Goal: Transaction & Acquisition: Book appointment/travel/reservation

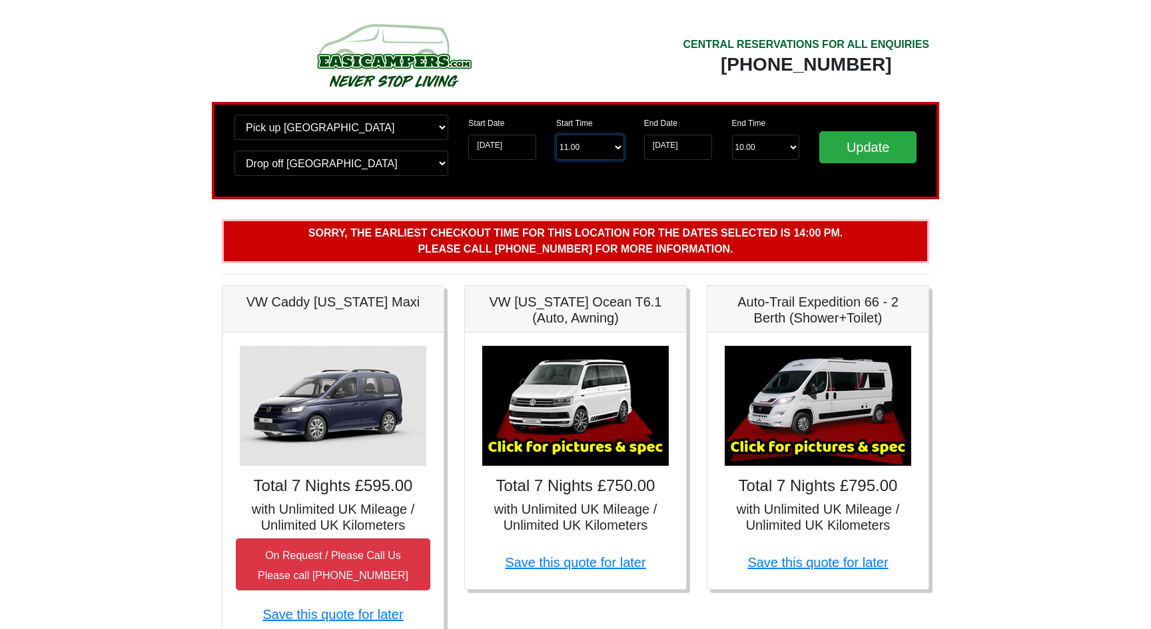
click at [582, 147] on select "Start Time 11.00 -------- 11.00 am (Saturday & Sunday Only) 12.00 pm (Saturday)…" at bounding box center [590, 147] width 68 height 25
select select "13.00"
click at [556, 135] on select "Start Time 11.00 -------- 11.00 am (Saturday & Sunday Only) 12.00 pm (Saturday)…" at bounding box center [590, 147] width 68 height 25
click at [846, 153] on input "Update" at bounding box center [867, 147] width 97 height 32
click at [559, 150] on select "Start Time 13.00 -------- 11.00 am (Saturday & Sunday Only) 12.00 pm (Saturday)…" at bounding box center [590, 147] width 68 height 25
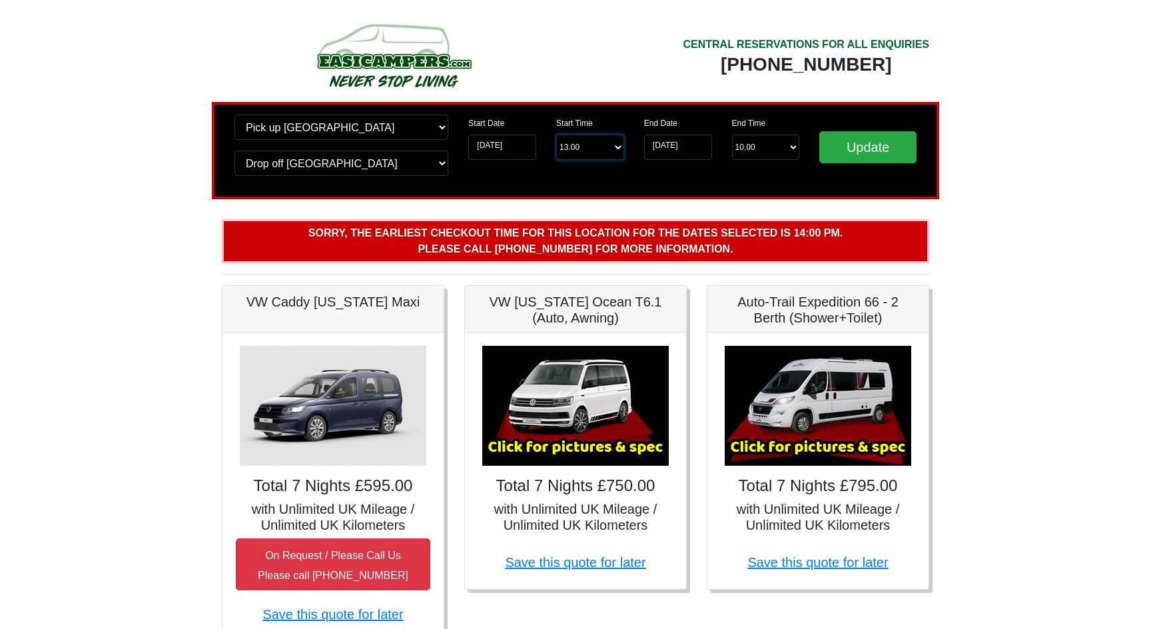
select select "14.00"
click at [556, 135] on select "Start Time 13.00 -------- 11.00 am (Saturday & Sunday Only) 12.00 pm (Saturday)…" at bounding box center [590, 147] width 68 height 25
click at [884, 147] on input "Update" at bounding box center [867, 147] width 97 height 32
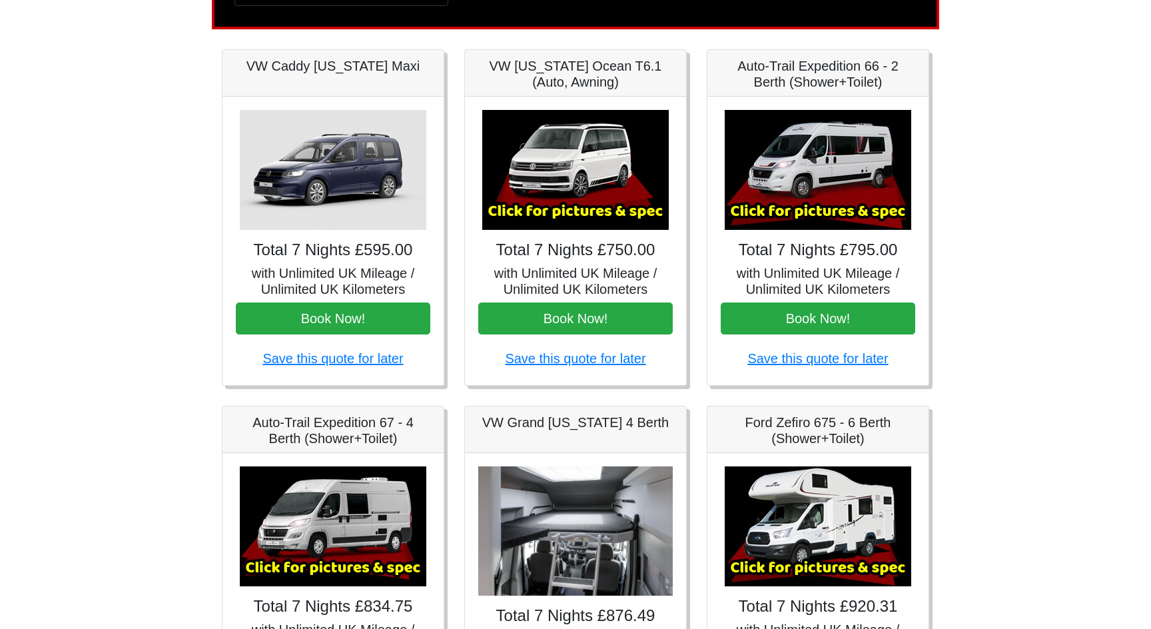
scroll to position [150, 0]
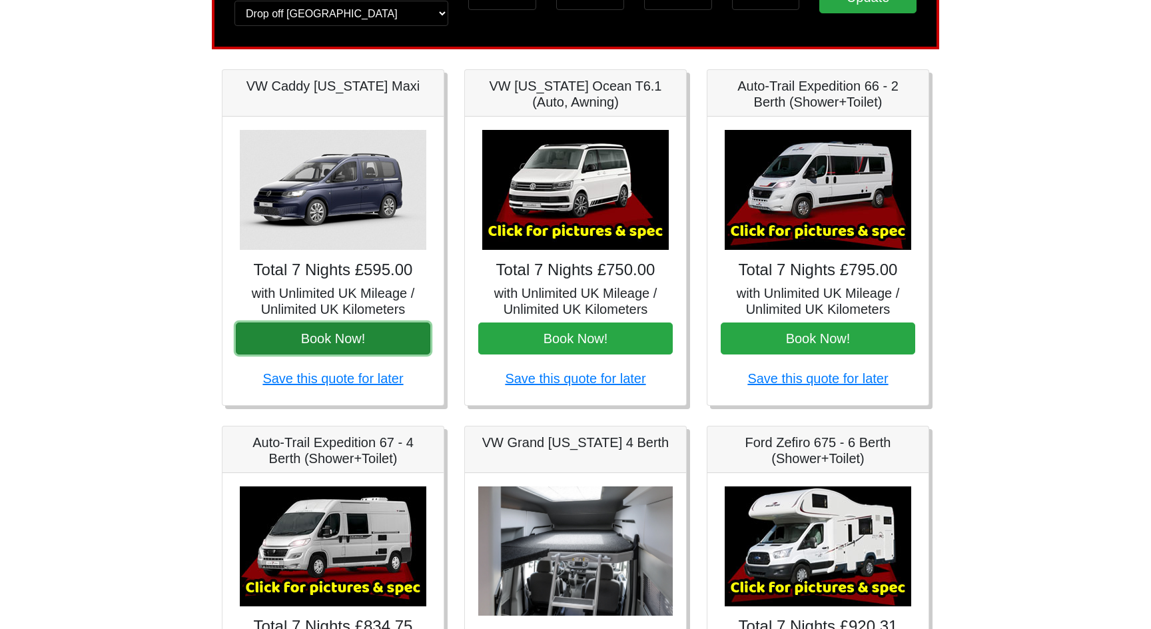
click at [315, 343] on button "Book Now!" at bounding box center [333, 338] width 194 height 32
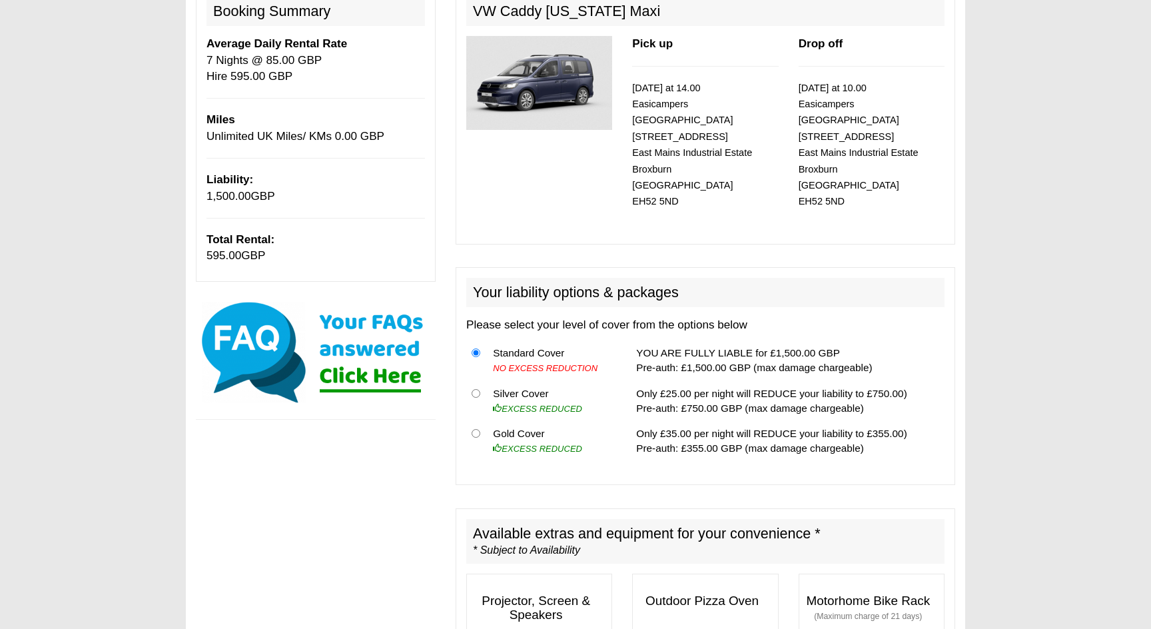
scroll to position [180, 0]
click at [477, 428] on input "radio" at bounding box center [475, 432] width 9 height 9
radio input "true"
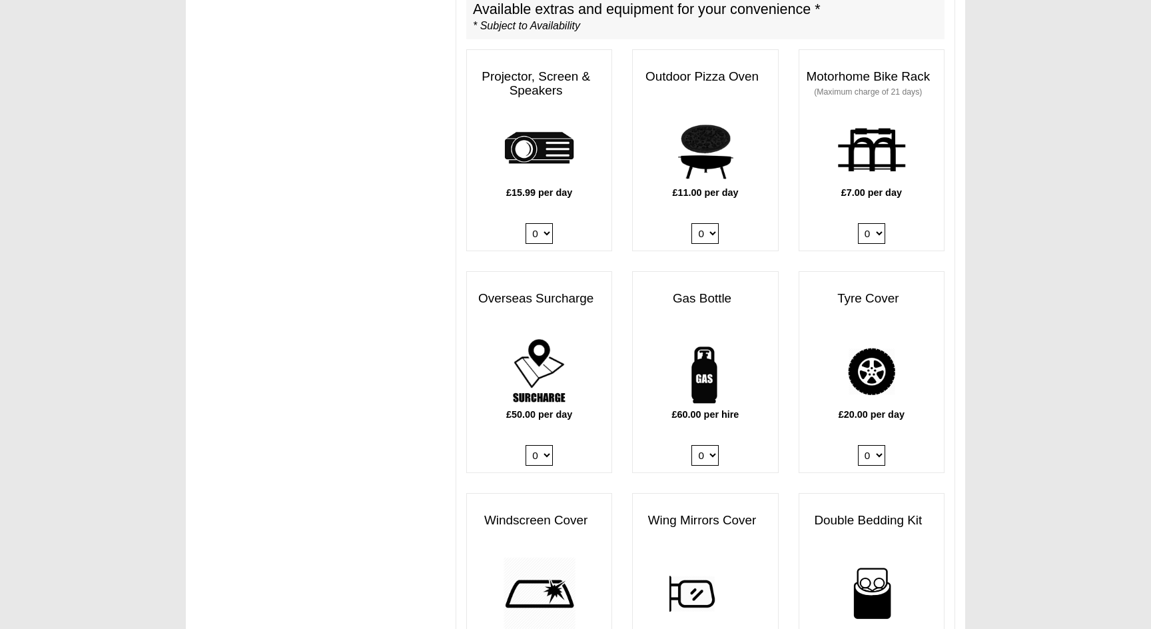
scroll to position [713, 0]
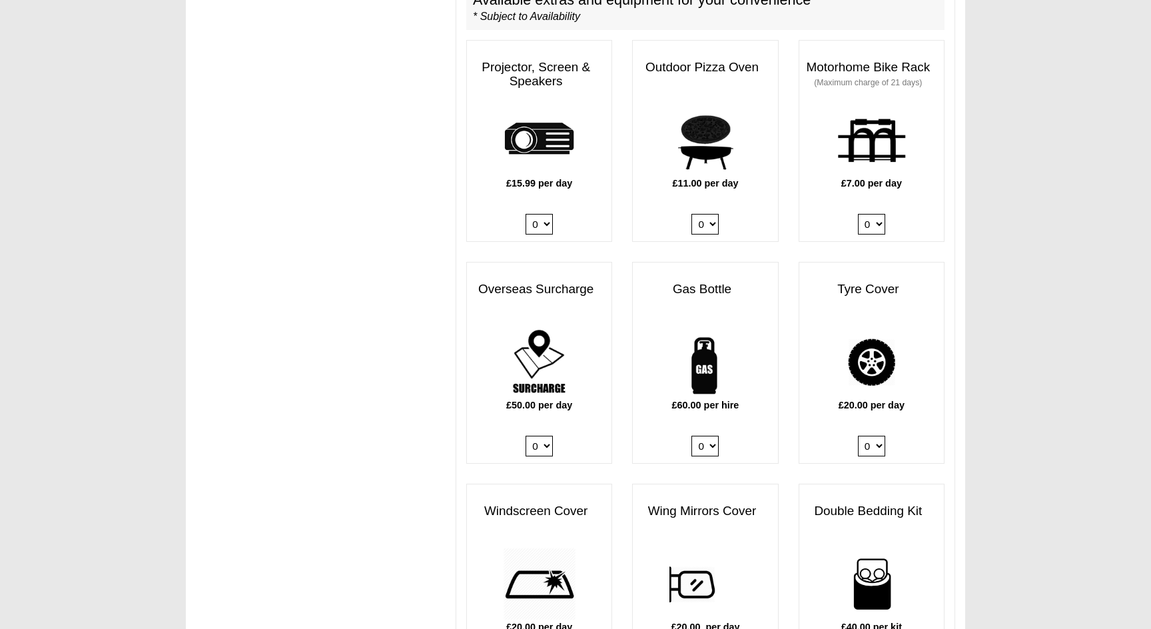
click at [705, 436] on select "0 1" at bounding box center [704, 446] width 27 height 21
select select "Gas Bottle x QTY 1 @ 60.00 GBP per hire."
click at [691, 436] on select "0 1" at bounding box center [704, 446] width 27 height 21
click at [871, 436] on select "0 1" at bounding box center [871, 446] width 27 height 21
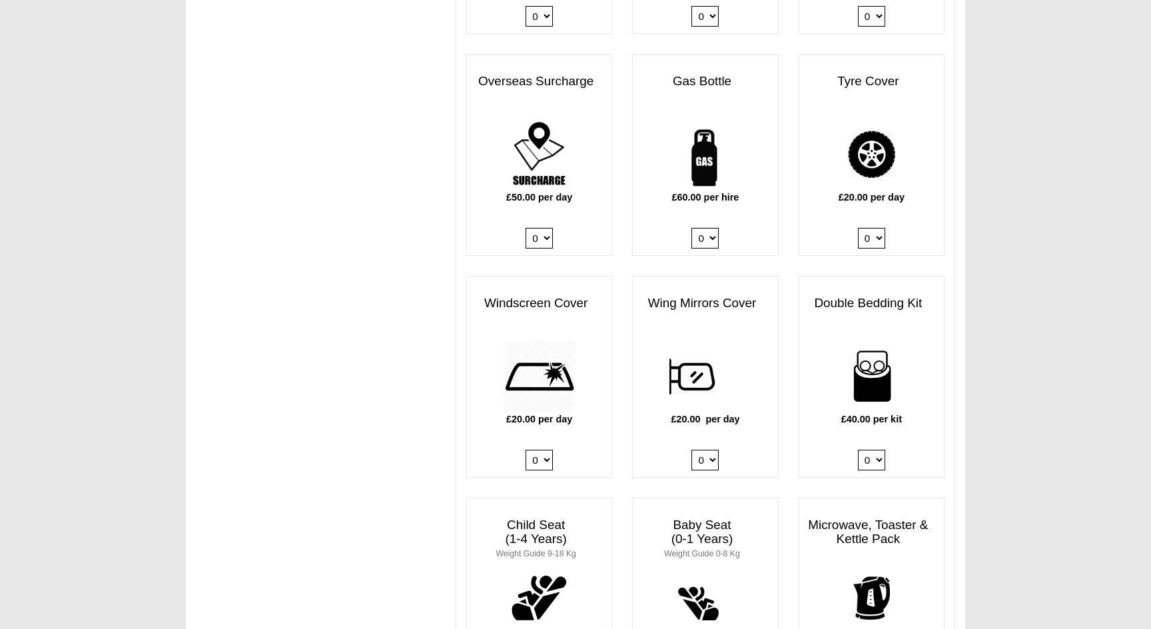
scroll to position [922, 0]
click at [541, 448] on select "0 1" at bounding box center [538, 458] width 27 height 21
select select "Windscreen Cover @ 20.00 GBP per day."
click at [525, 448] on select "0 1" at bounding box center [538, 458] width 27 height 21
click at [863, 226] on select "0 1" at bounding box center [871, 236] width 27 height 21
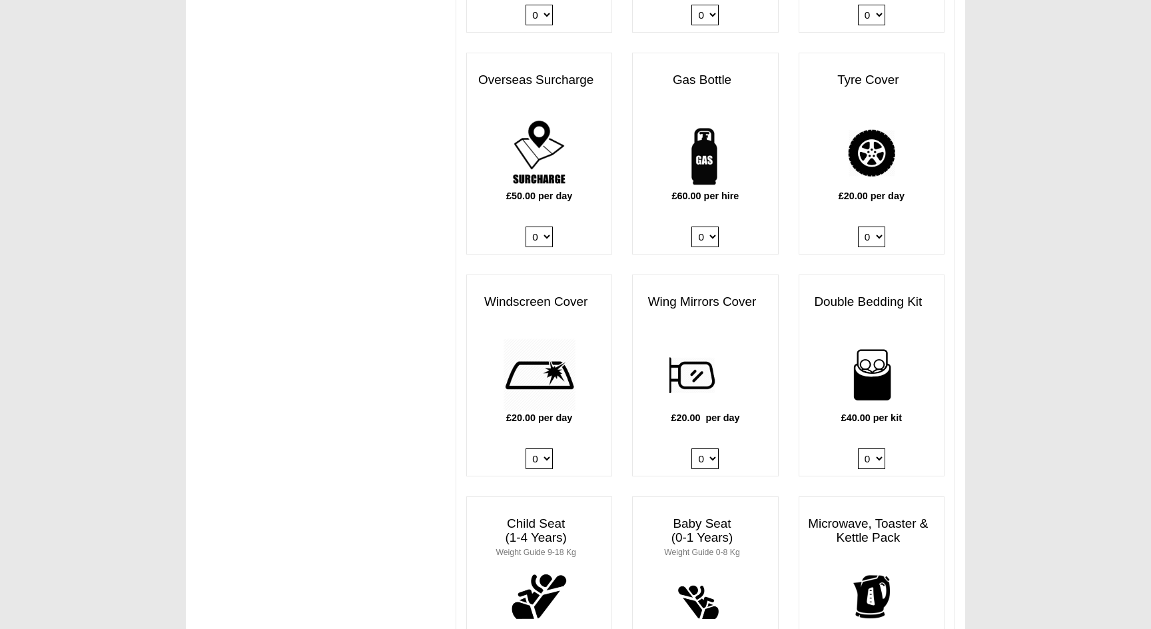
select select "Tyre Cover @ 20.00 GBP per day."
click at [858, 226] on select "0 1" at bounding box center [871, 236] width 27 height 21
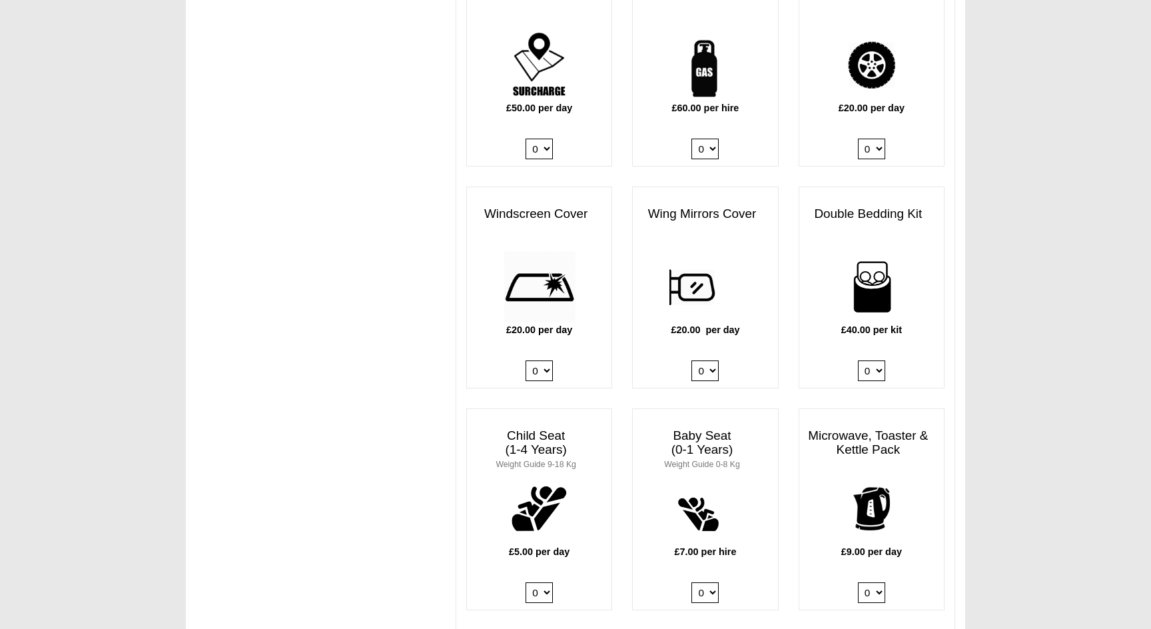
scroll to position [1024, 0]
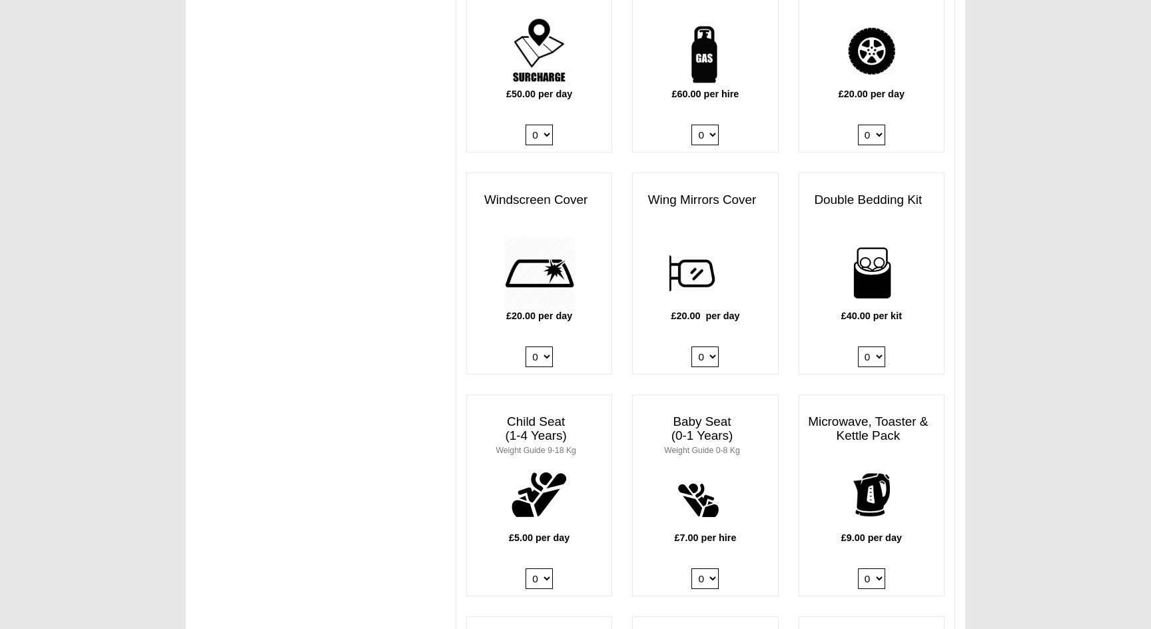
click at [868, 125] on select "0 1" at bounding box center [871, 135] width 27 height 21
select select
click at [858, 125] on select "0 1" at bounding box center [871, 135] width 27 height 21
click at [529, 348] on select "0 1" at bounding box center [538, 356] width 27 height 21
select select
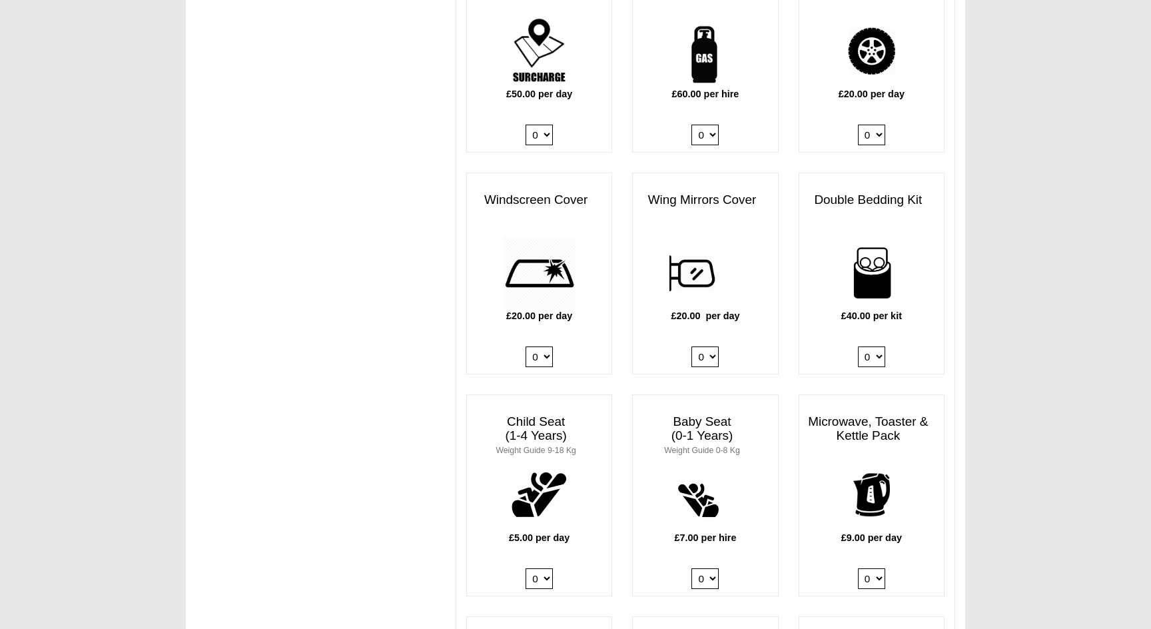
click at [525, 346] on select "0 1" at bounding box center [538, 356] width 27 height 21
click at [859, 346] on select "0 1 2 3 4" at bounding box center [871, 356] width 27 height 21
click at [858, 346] on select "0 1 2 3 4" at bounding box center [871, 356] width 27 height 21
drag, startPoint x: 859, startPoint y: 339, endPoint x: 863, endPoint y: 356, distance: 17.1
click at [863, 356] on div "£40.00 per kit 0 1 2 3 4" at bounding box center [871, 304] width 145 height 137
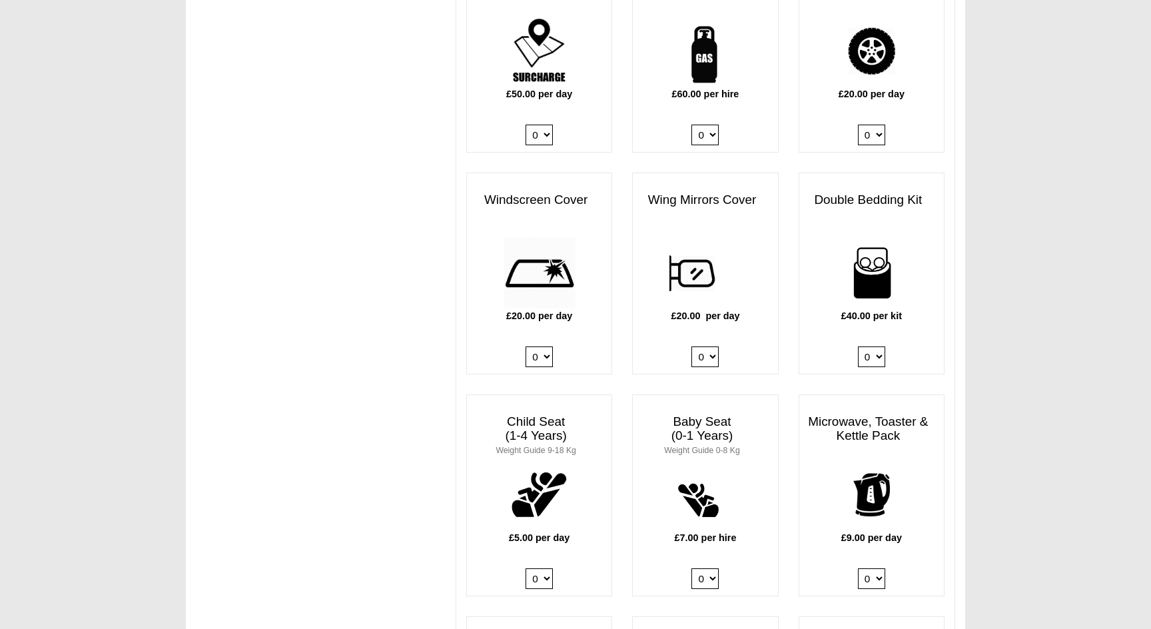
click at [863, 346] on select "0 1 2 3 4" at bounding box center [871, 356] width 27 height 21
select select "Double Bedding Kit x QTY 1 @ 40.00 GBP per kit."
click at [858, 346] on select "0 1 2 3 4" at bounding box center [871, 356] width 27 height 21
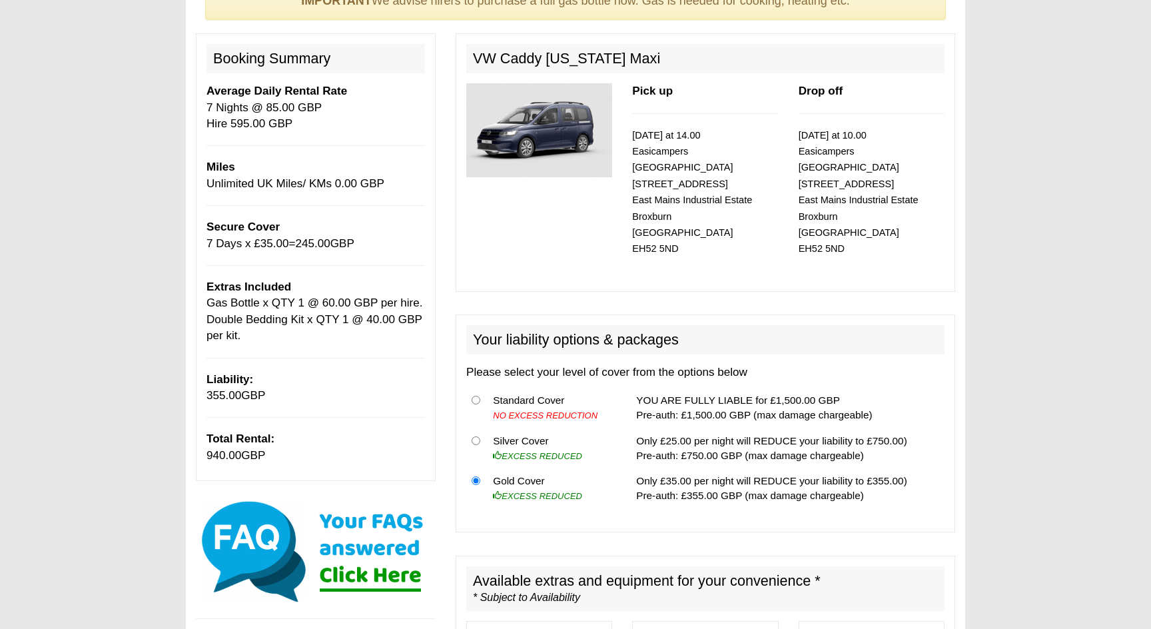
scroll to position [137, 0]
